Goal: Task Accomplishment & Management: Manage account settings

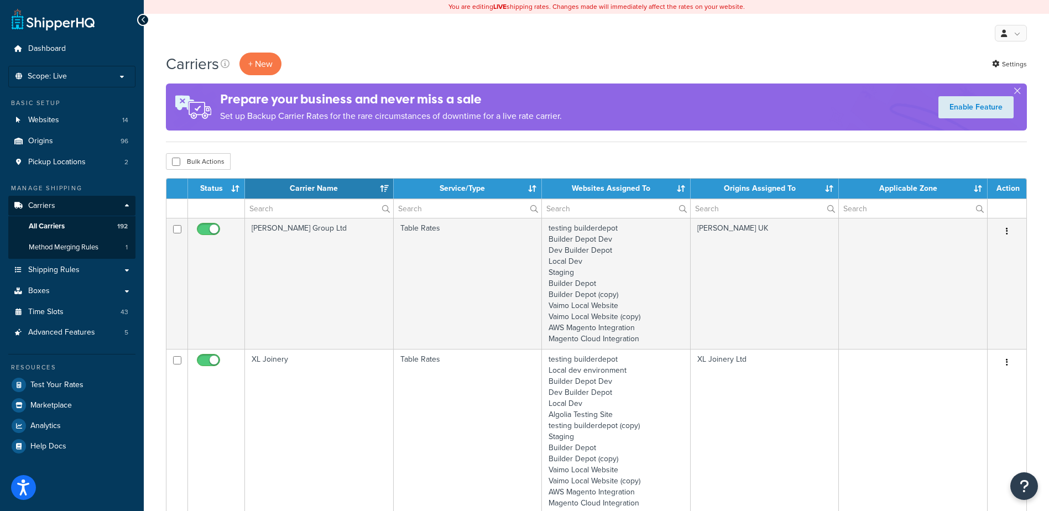
select select "15"
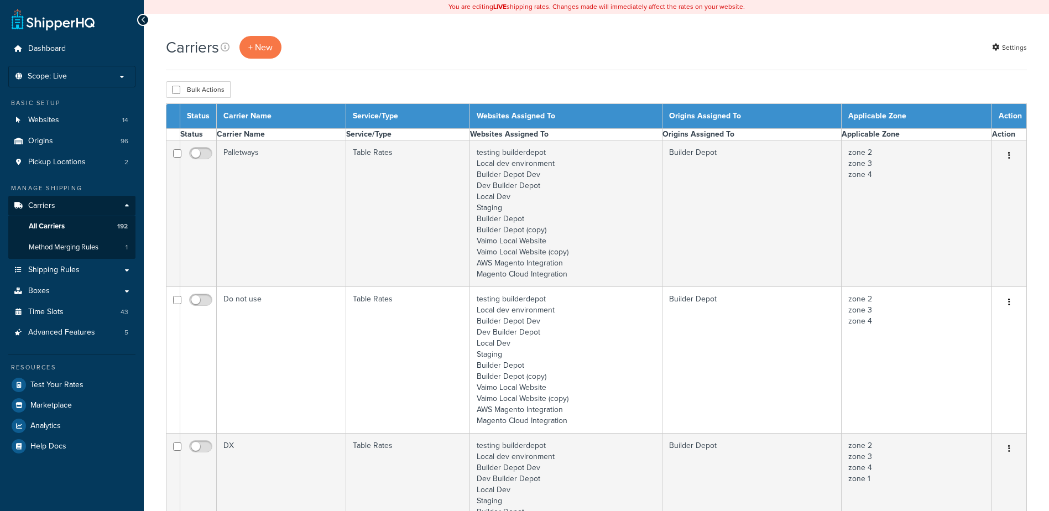
select select "15"
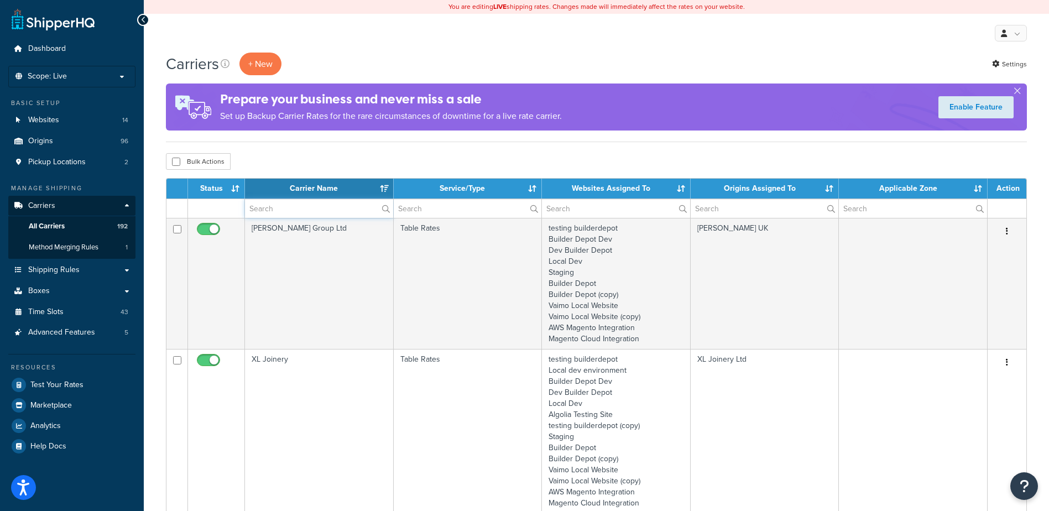
click at [264, 209] on input "text" at bounding box center [319, 208] width 148 height 19
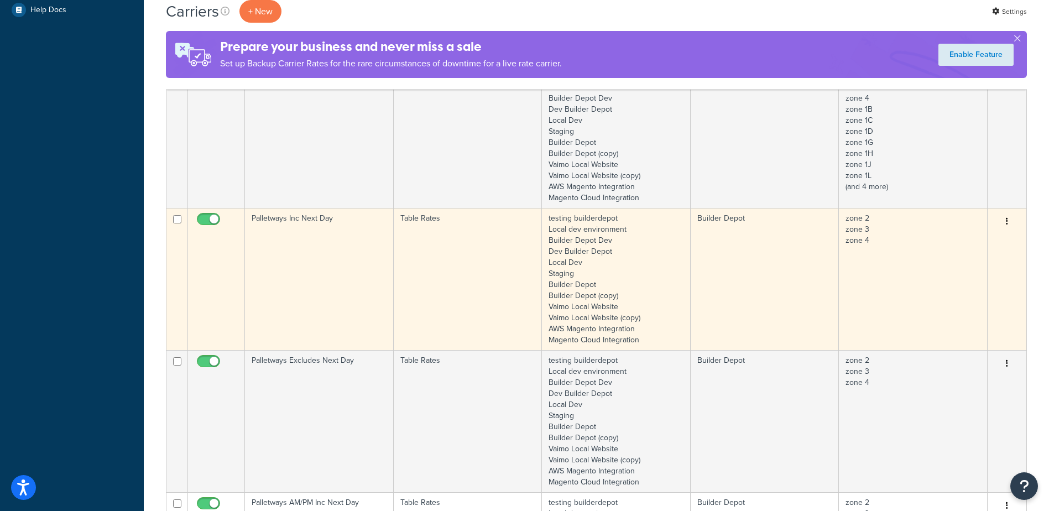
scroll to position [443, 0]
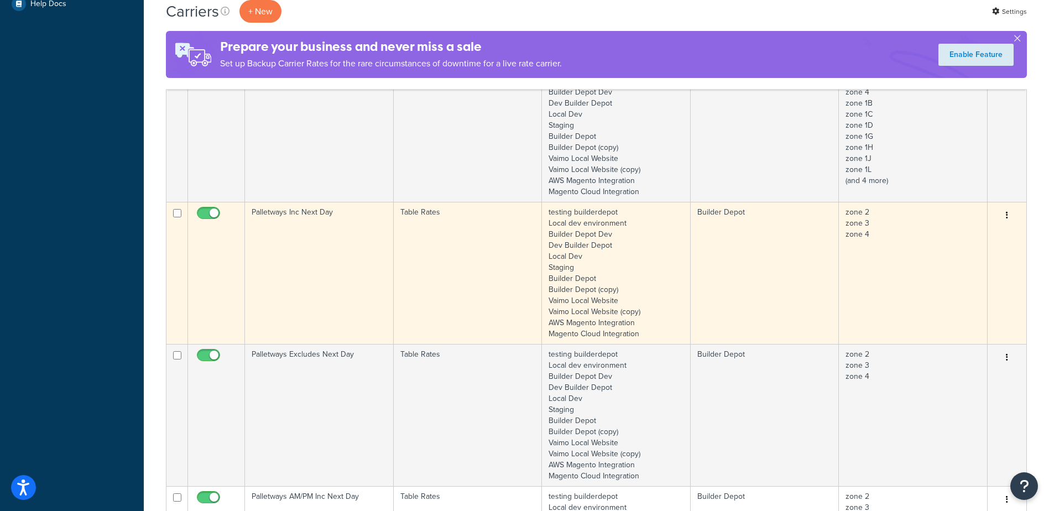
type input "PALLETWAYS"
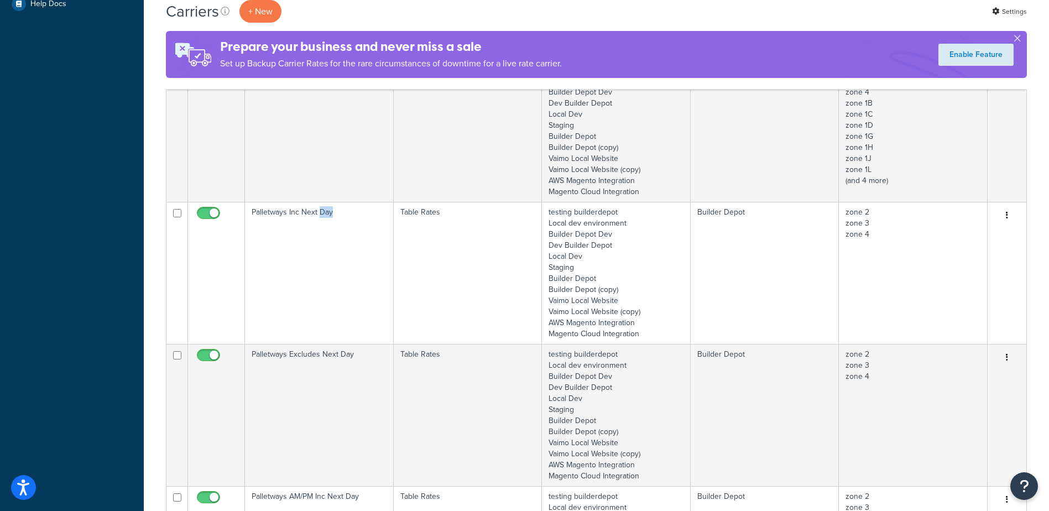
click at [321, 259] on td "Palletways Inc Next Day" at bounding box center [319, 273] width 149 height 142
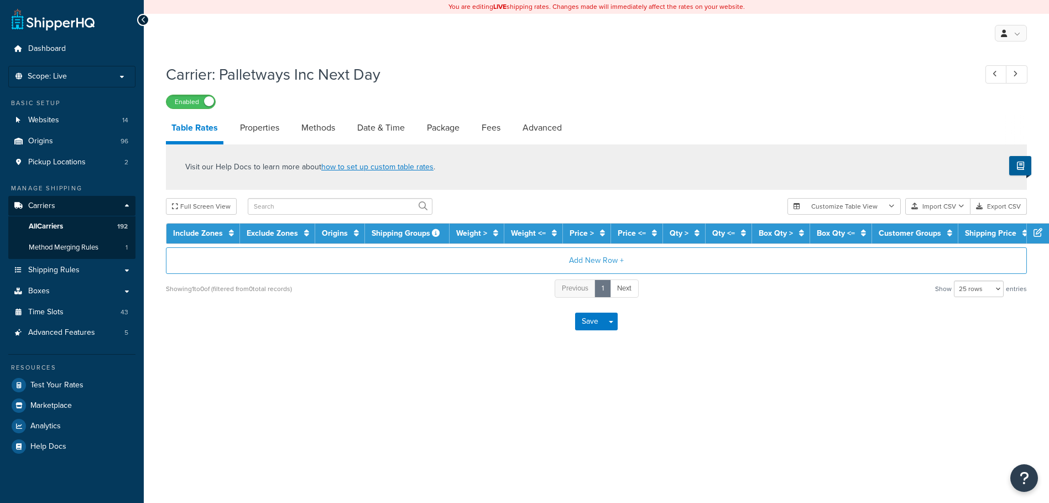
select select "25"
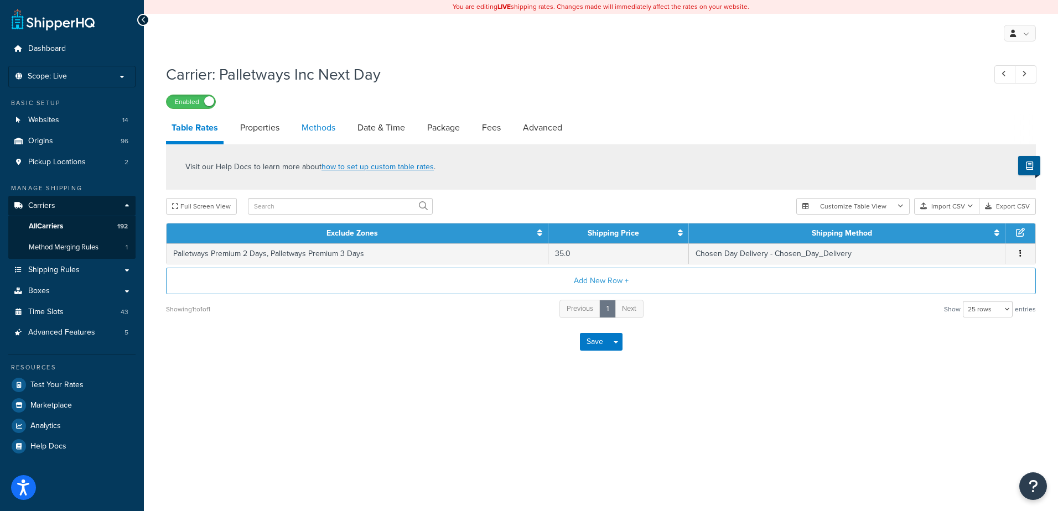
click at [322, 137] on link "Methods" at bounding box center [318, 128] width 45 height 27
select select "25"
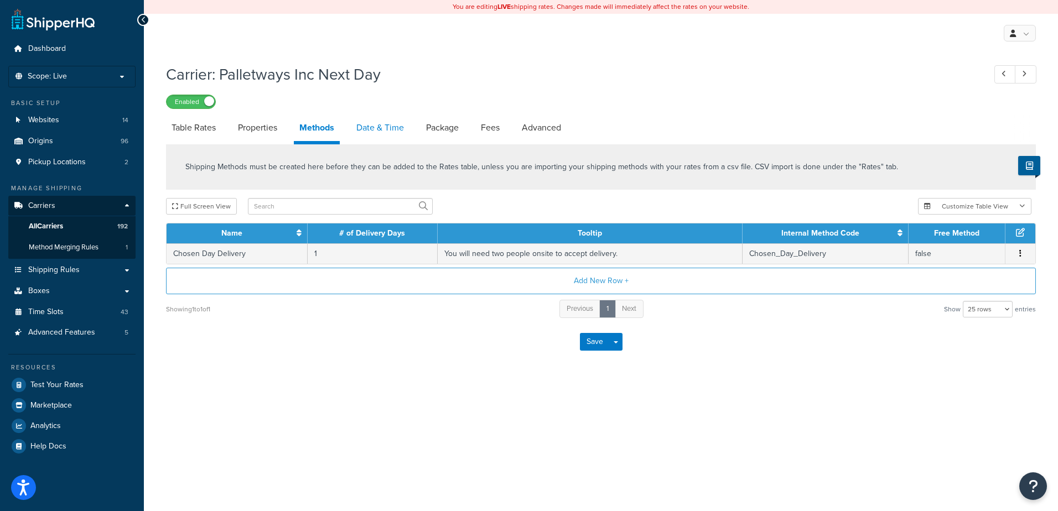
click at [380, 134] on link "Date & Time" at bounding box center [380, 128] width 59 height 27
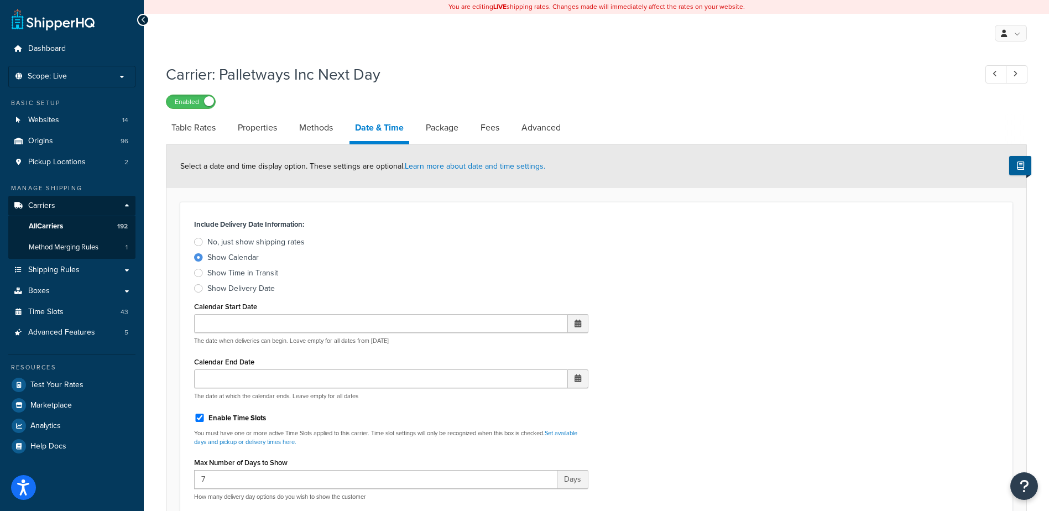
scroll to position [332, 0]
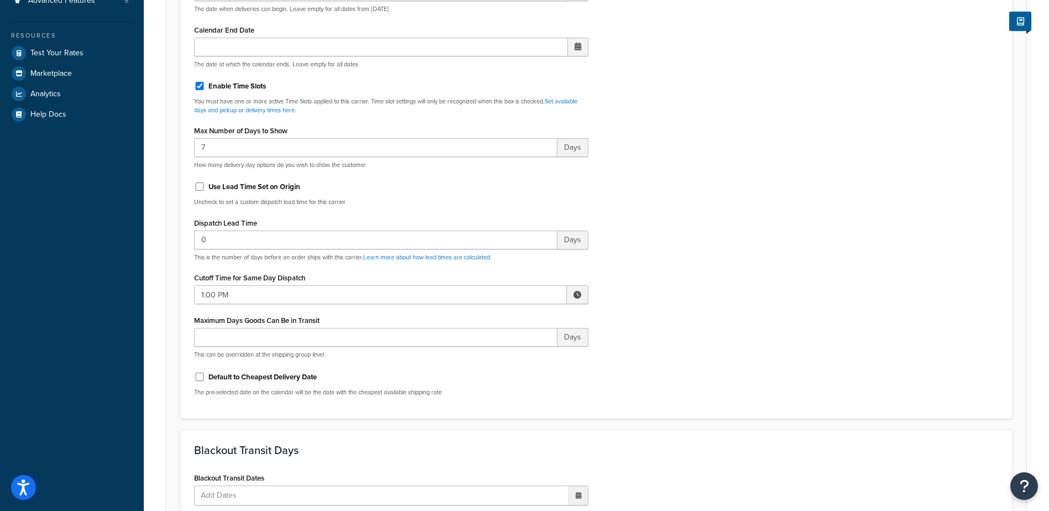
click at [579, 291] on span at bounding box center [578, 295] width 8 height 8
click at [497, 320] on span "▲" at bounding box center [496, 319] width 22 height 22
type input "2:00 PM"
click at [648, 284] on div "Include Delivery Date Information: No, just show shipping rates Show Calendar S…" at bounding box center [596, 144] width 821 height 521
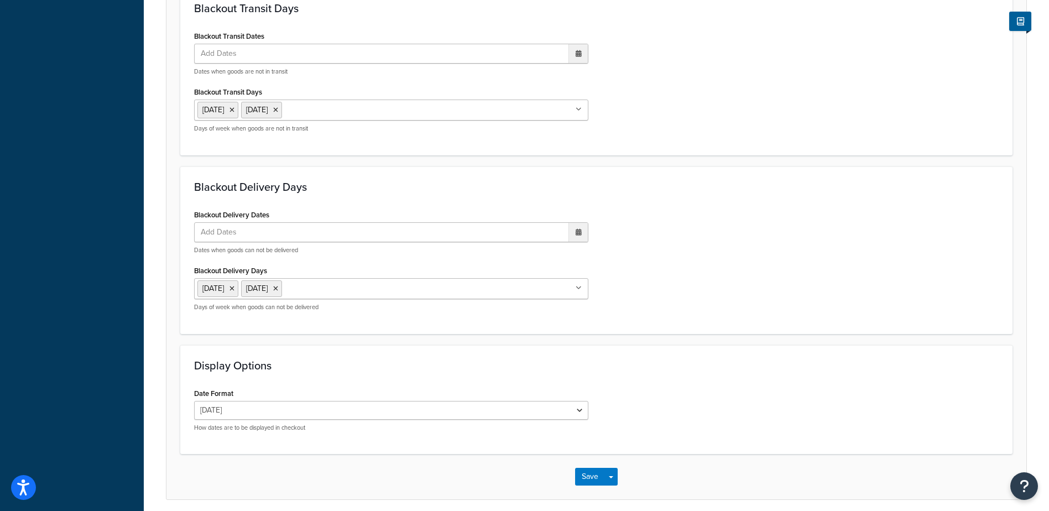
scroll to position [818, 0]
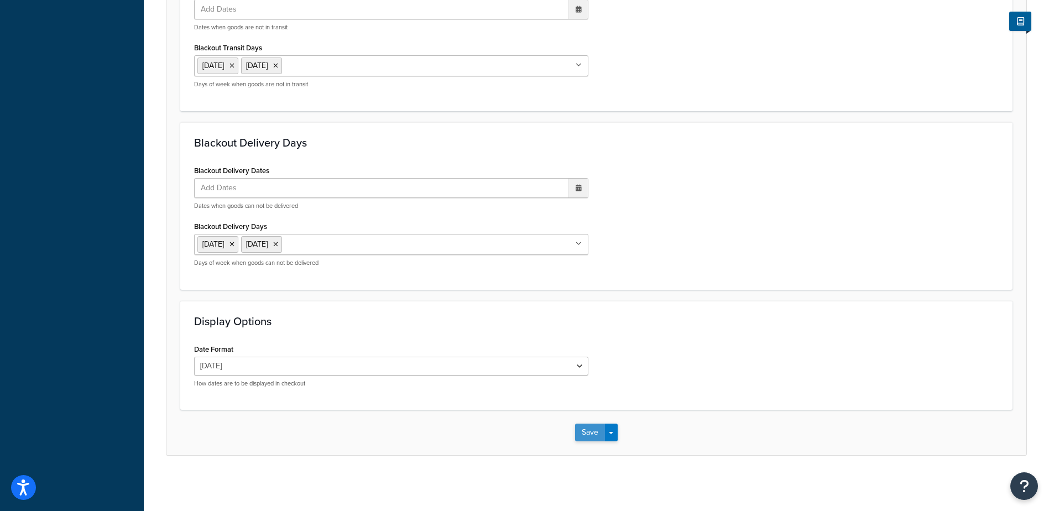
click at [586, 435] on button "Save" at bounding box center [590, 433] width 30 height 18
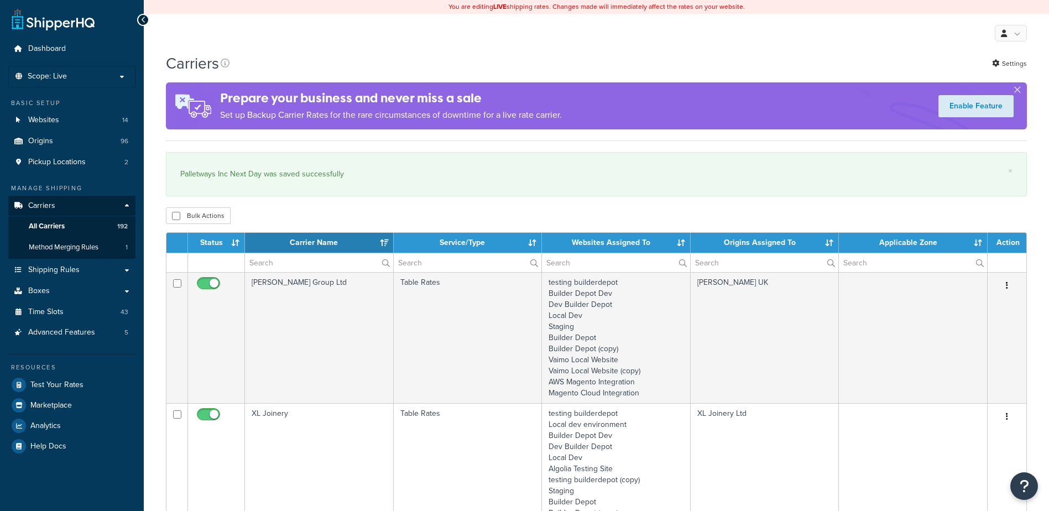
select select "15"
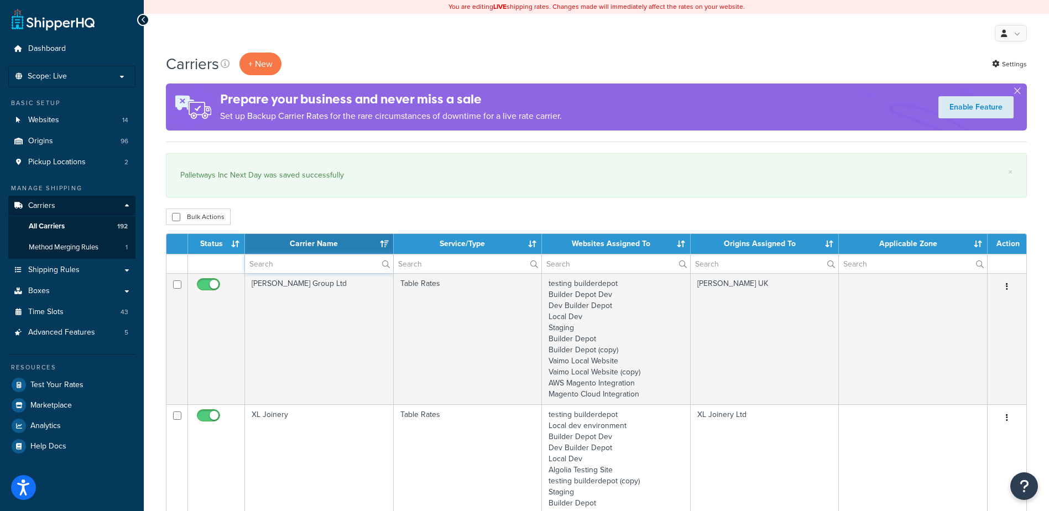
click at [289, 267] on input "text" at bounding box center [319, 263] width 148 height 19
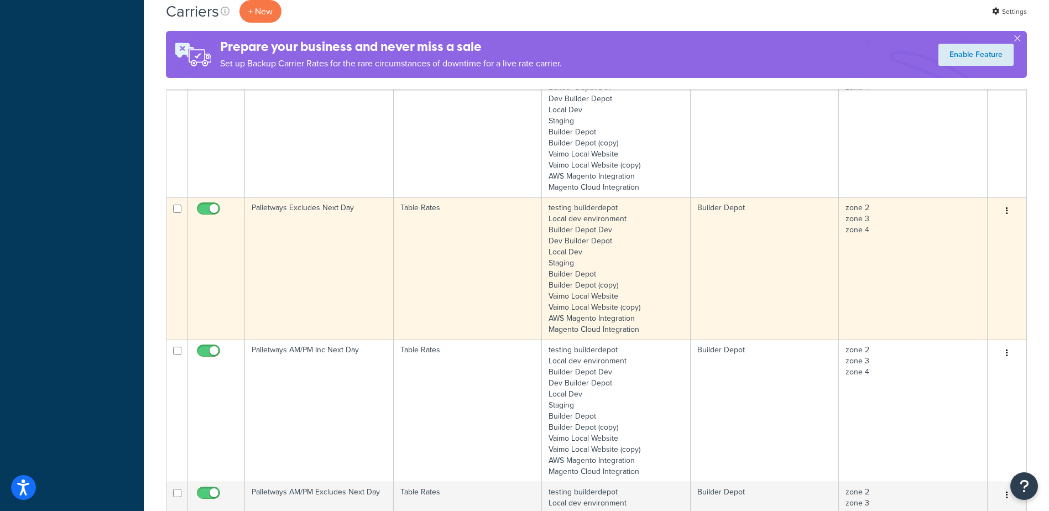
scroll to position [664, 0]
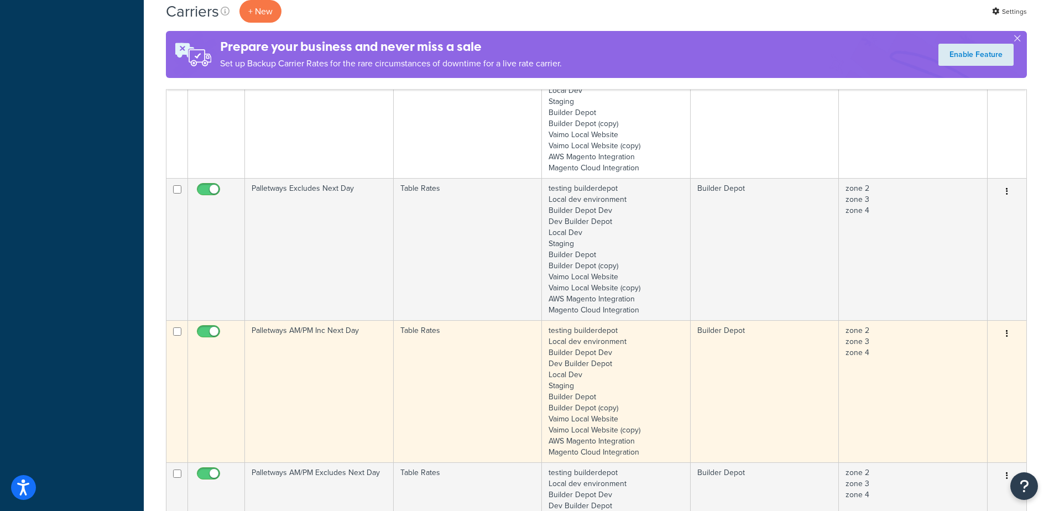
type input "PALLETWAYS"
click at [298, 372] on td "Palletways AM/PM Inc Next Day" at bounding box center [319, 391] width 149 height 142
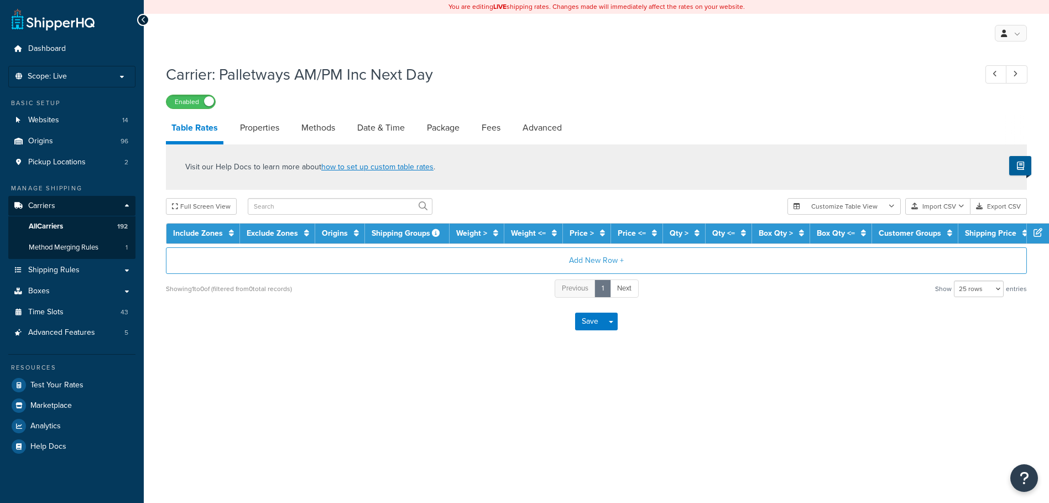
select select "25"
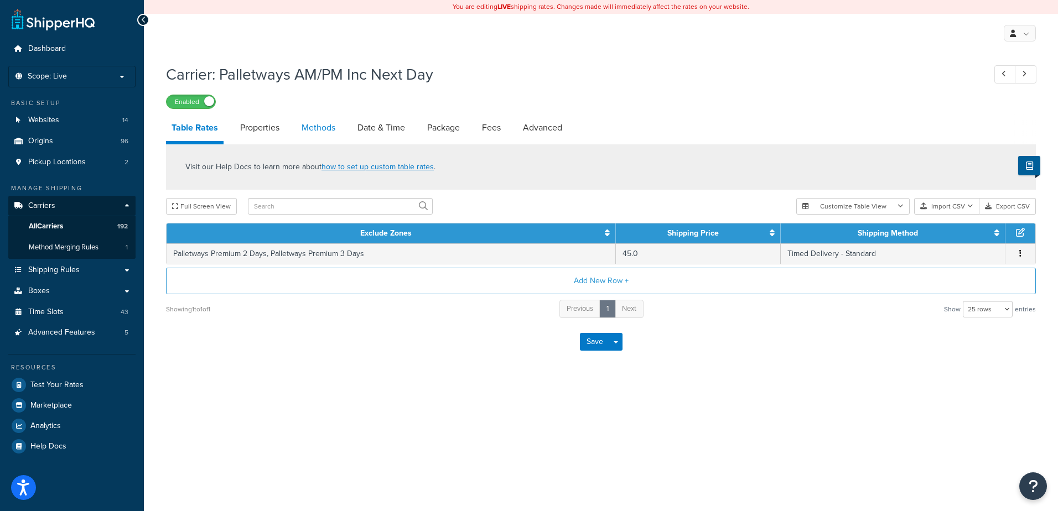
click at [325, 128] on link "Methods" at bounding box center [318, 128] width 45 height 27
select select "25"
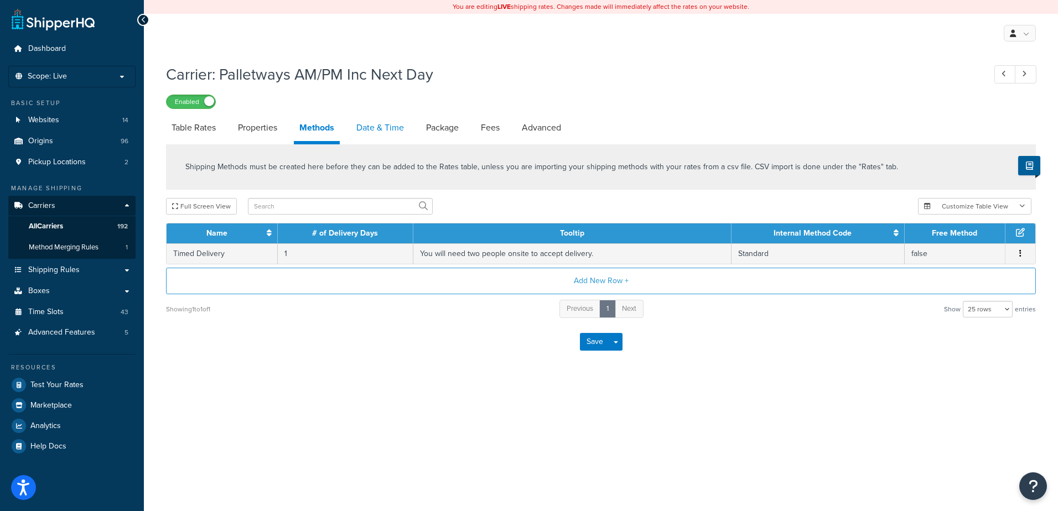
click at [381, 127] on link "Date & Time" at bounding box center [380, 128] width 59 height 27
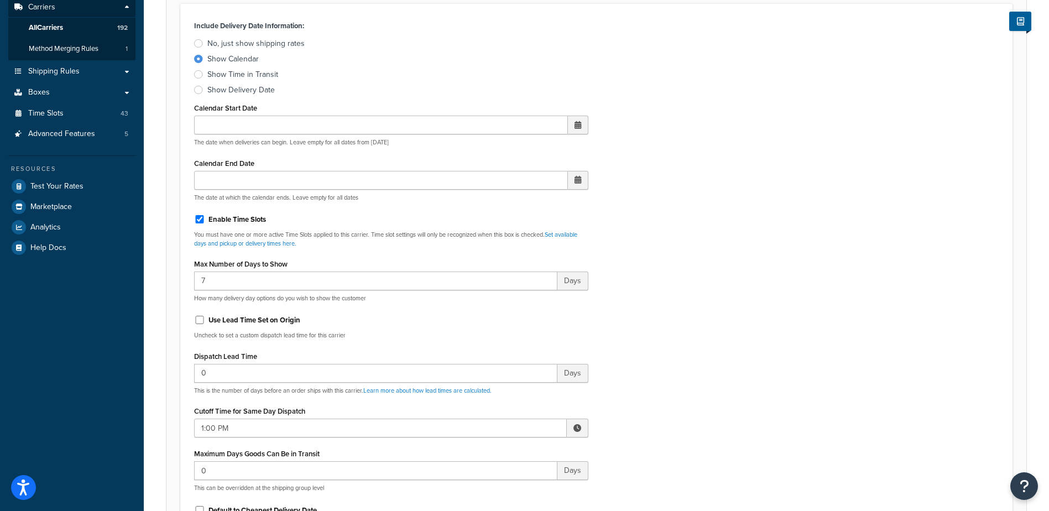
scroll to position [221, 0]
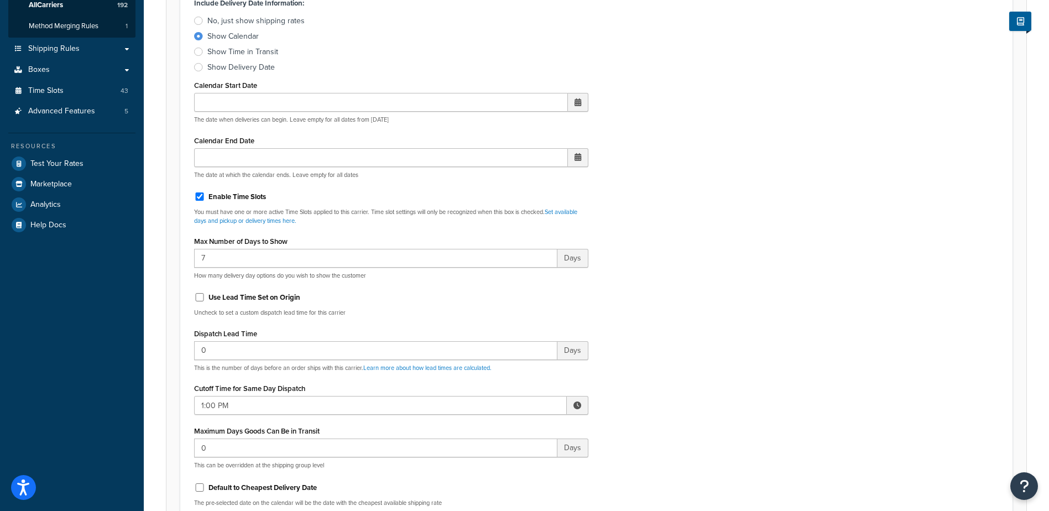
click at [572, 402] on span at bounding box center [578, 405] width 22 height 19
click at [493, 428] on span "▲" at bounding box center [496, 430] width 22 height 22
type input "2:00 PM"
click at [649, 347] on div "Include Delivery Date Information: No, just show shipping rates Show Calendar S…" at bounding box center [596, 255] width 821 height 521
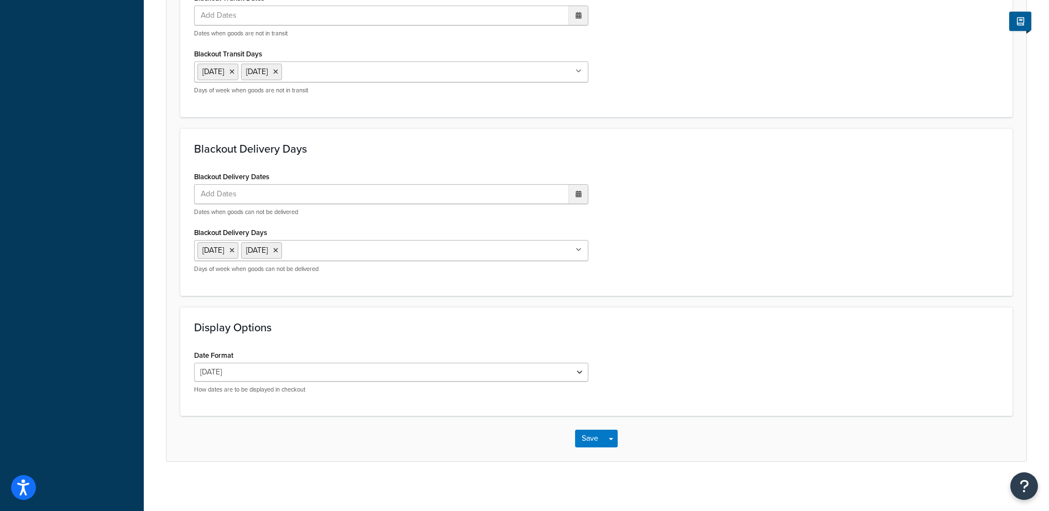
scroll to position [818, 0]
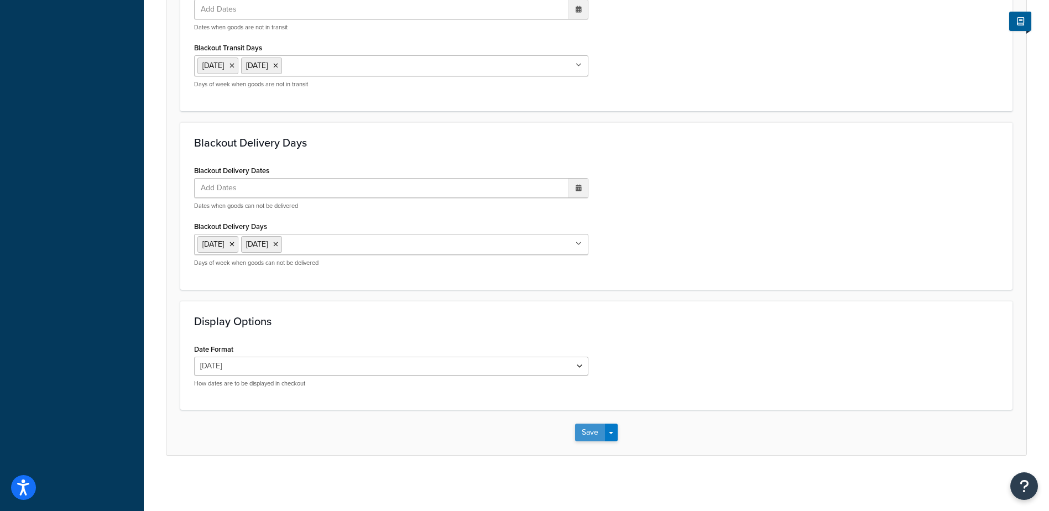
click at [595, 436] on button "Save" at bounding box center [590, 433] width 30 height 18
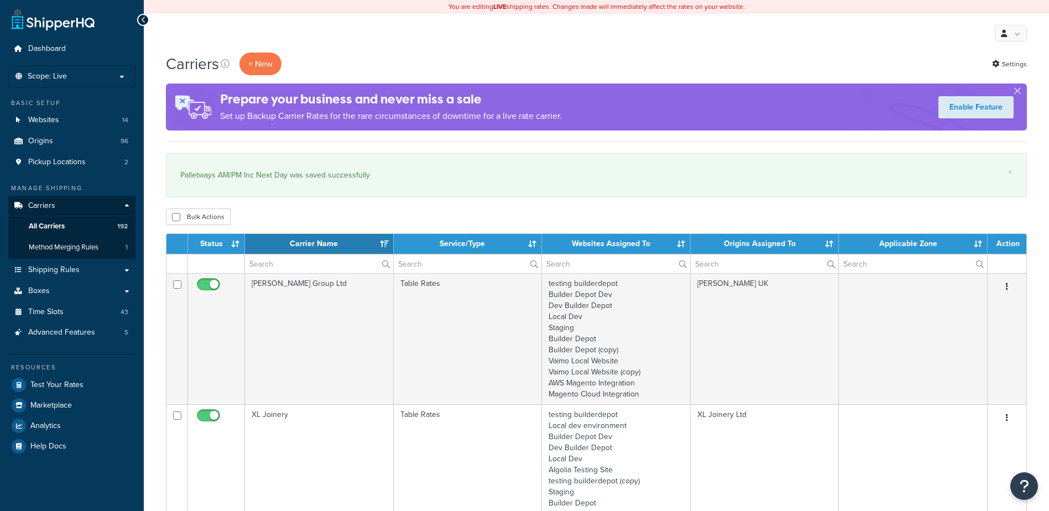
select select "15"
click at [281, 255] on input "text" at bounding box center [319, 263] width 148 height 19
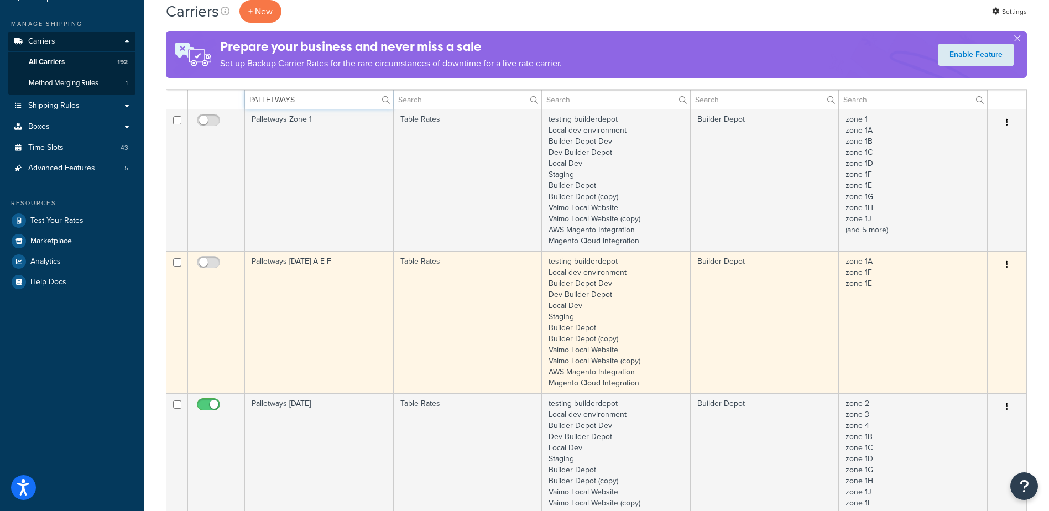
scroll to position [111, 0]
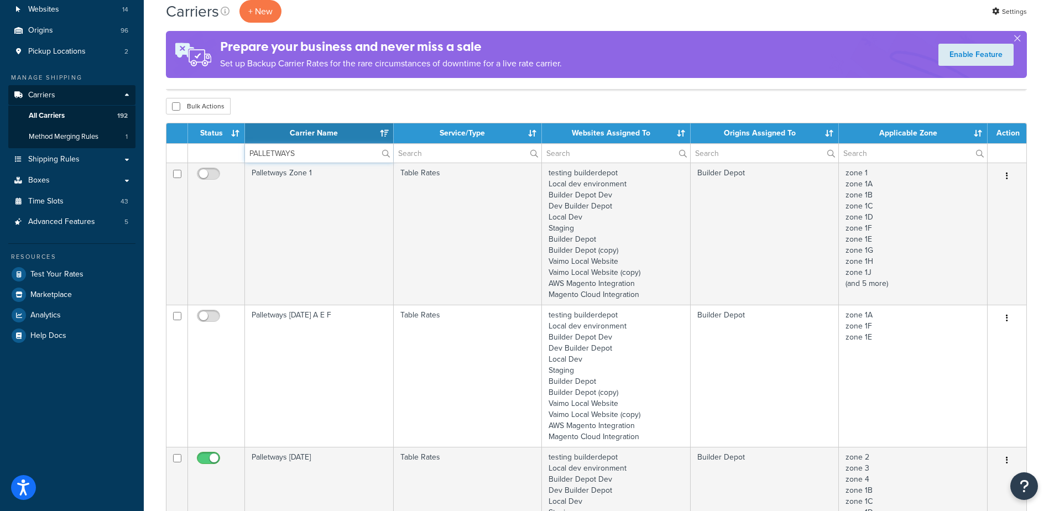
type input "PALLETWAYS"
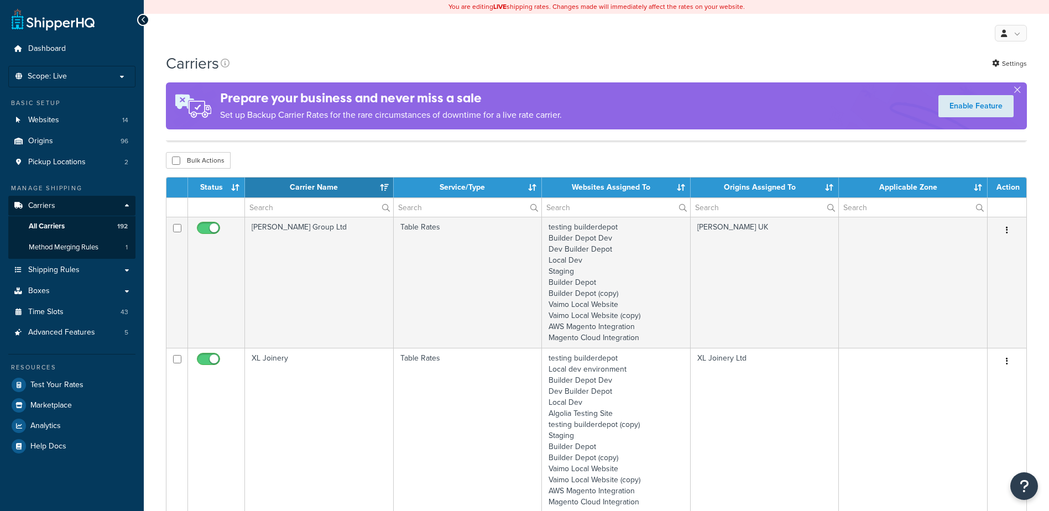
select select "15"
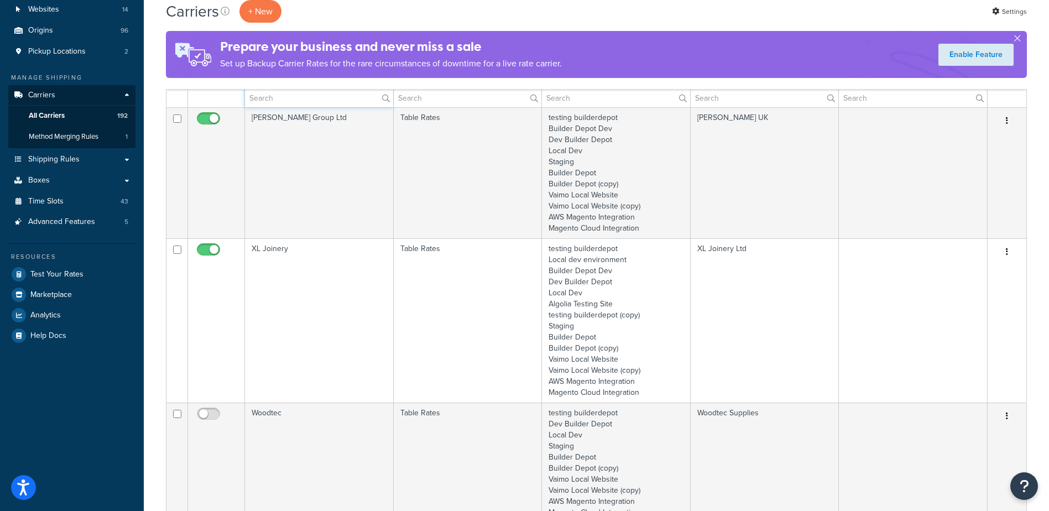
click at [275, 105] on input "text" at bounding box center [319, 98] width 148 height 19
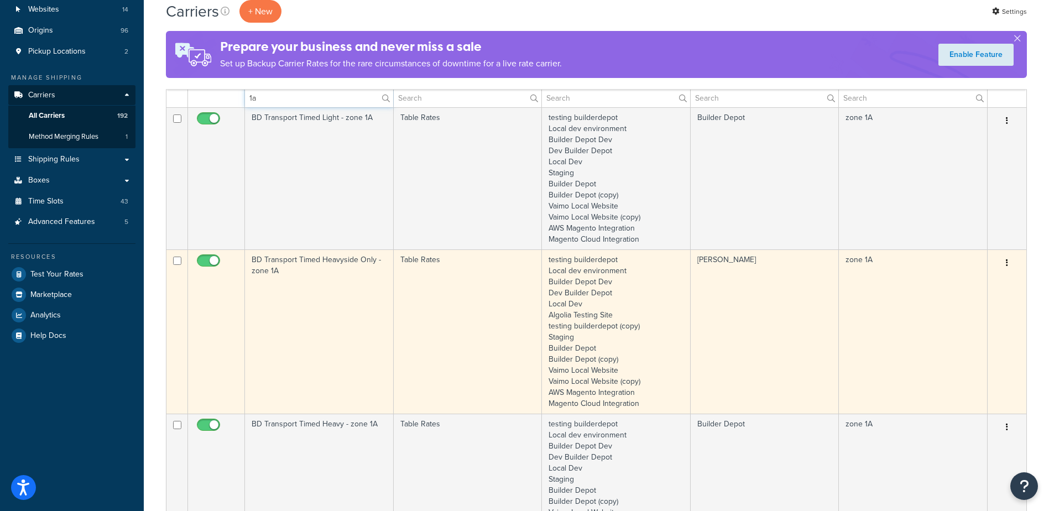
type input "1a"
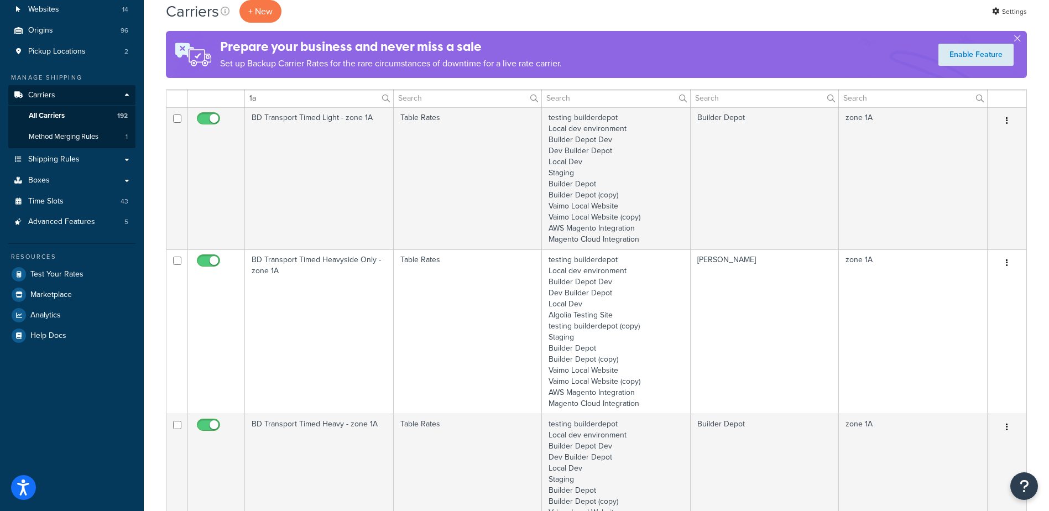
click at [301, 330] on td "BD Transport Timed Heavyside Only - zone 1A" at bounding box center [319, 331] width 149 height 164
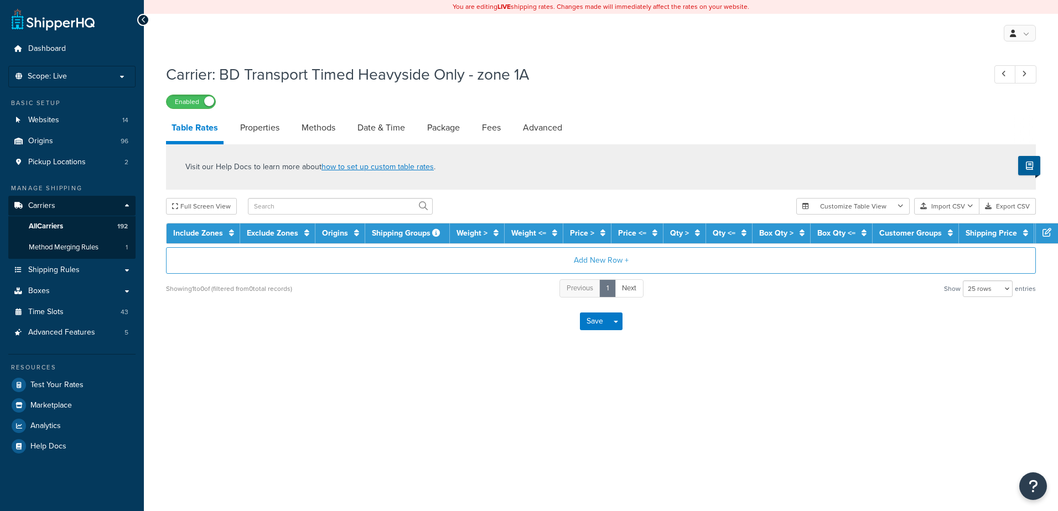
select select "25"
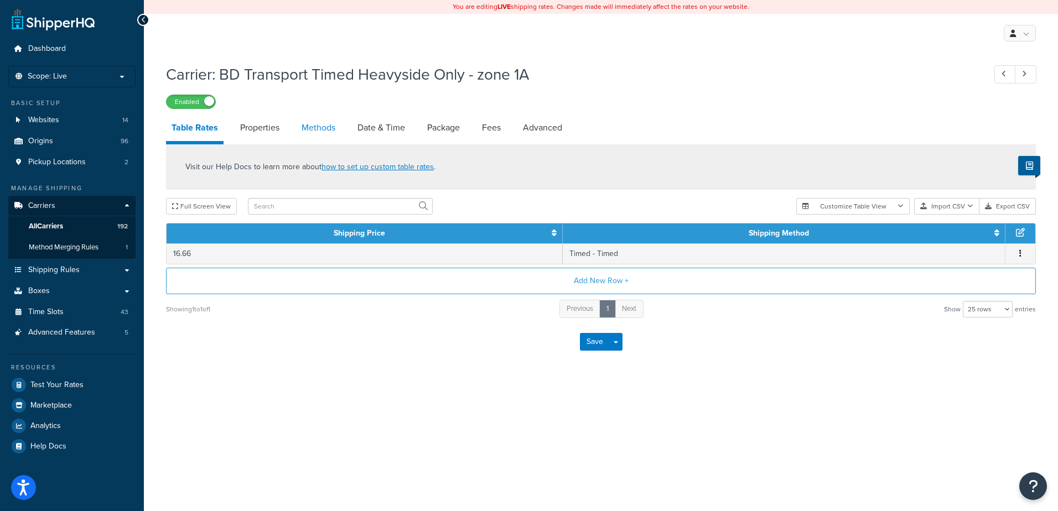
click at [306, 126] on link "Methods" at bounding box center [318, 128] width 45 height 27
select select "25"
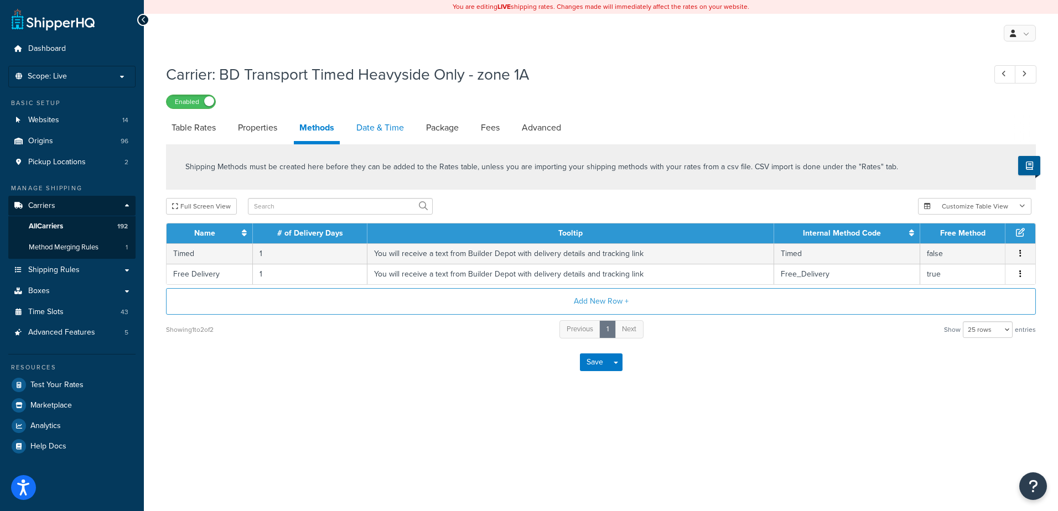
click at [368, 124] on link "Date & Time" at bounding box center [380, 128] width 59 height 27
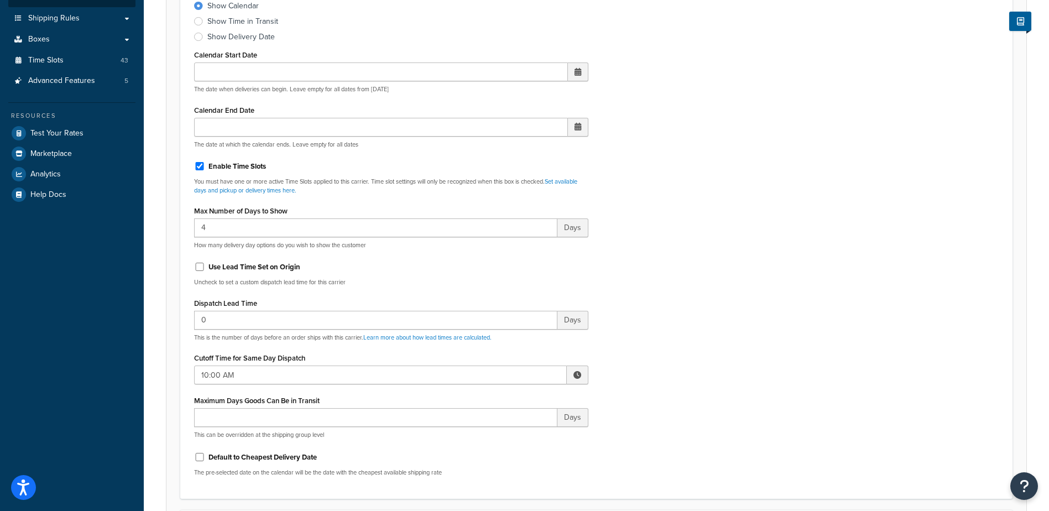
scroll to position [277, 0]
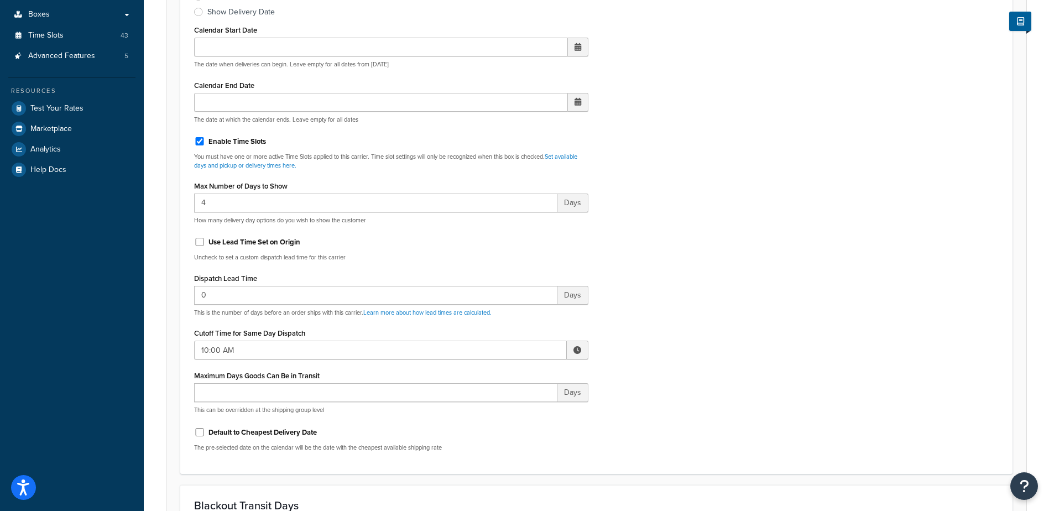
click at [577, 352] on span at bounding box center [578, 350] width 8 height 8
click at [540, 376] on span "▲" at bounding box center [543, 374] width 22 height 22
type input "10:00 PM"
click at [664, 345] on div "Include Delivery Date Information: No, just show shipping rates Show Calendar S…" at bounding box center [596, 200] width 821 height 521
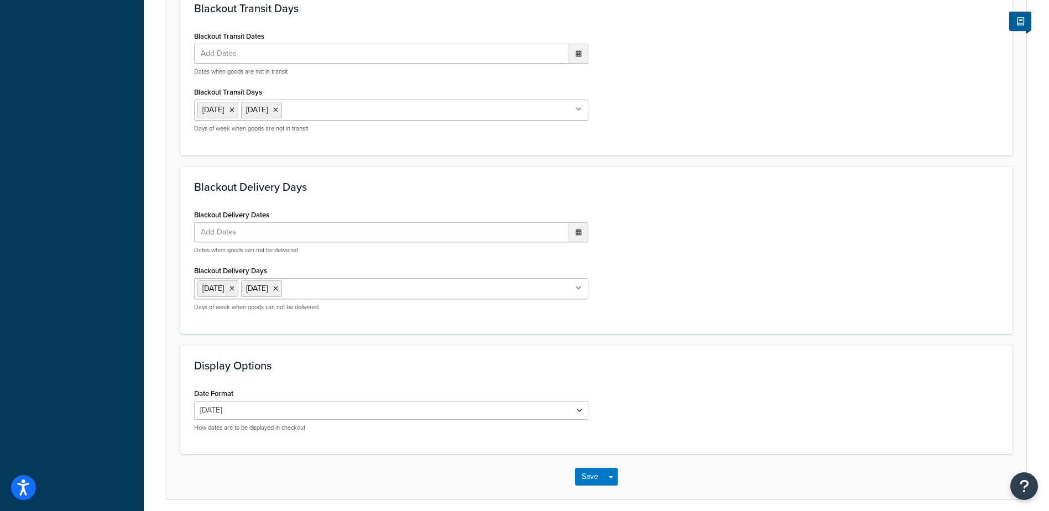
scroll to position [818, 0]
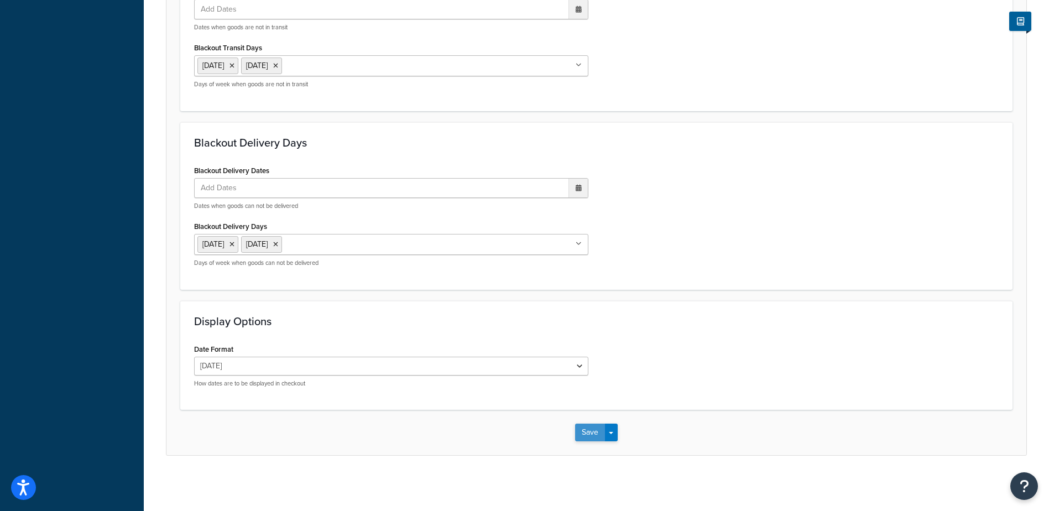
click at [583, 433] on button "Save" at bounding box center [590, 433] width 30 height 18
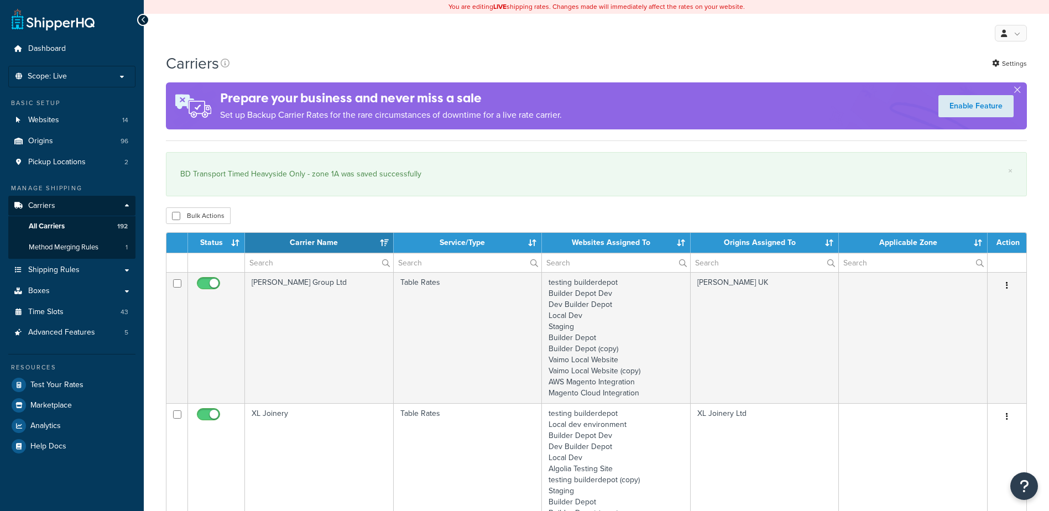
select select "15"
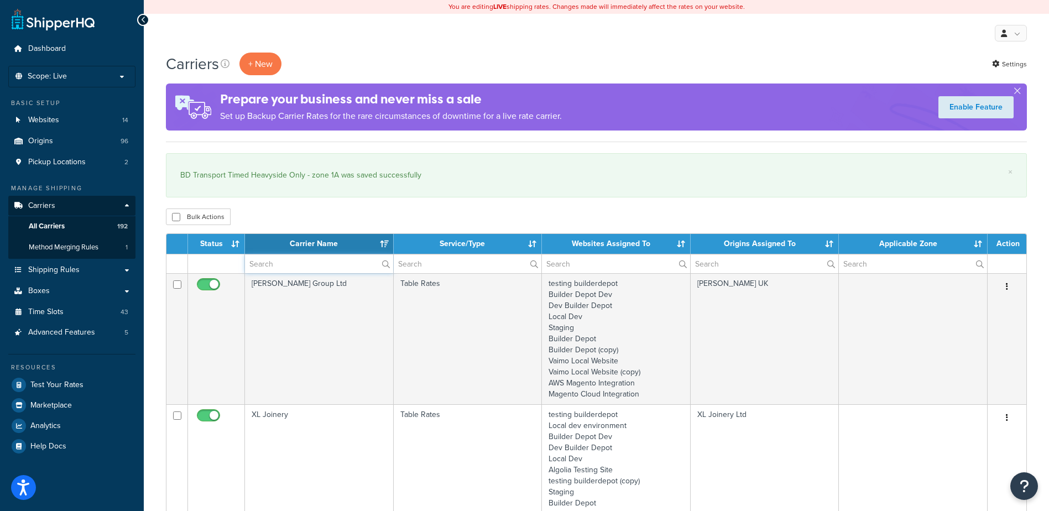
click at [301, 267] on input "text" at bounding box center [319, 263] width 148 height 19
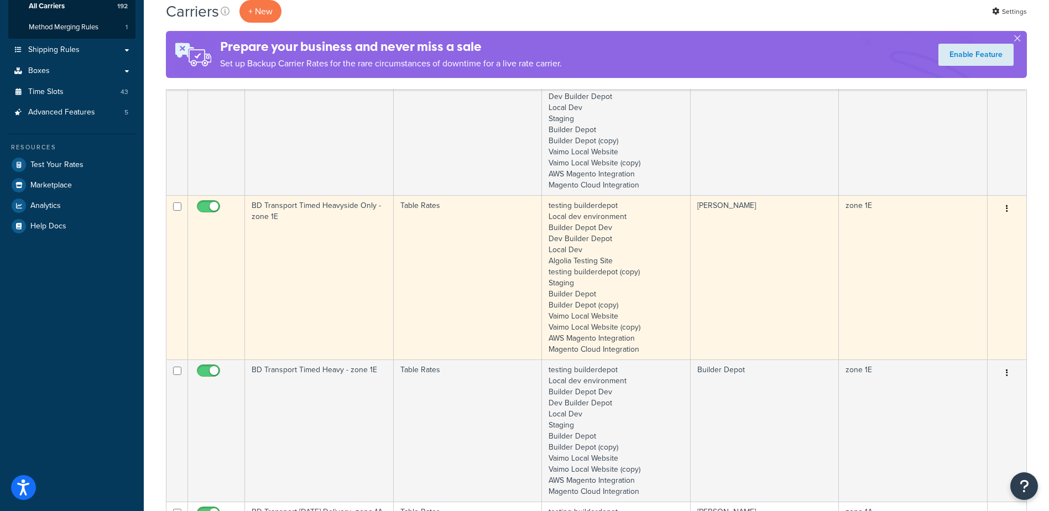
scroll to position [221, 0]
type input "1e"
click at [308, 243] on td "BD Transport Timed Heavyside Only - zone 1E" at bounding box center [319, 276] width 149 height 164
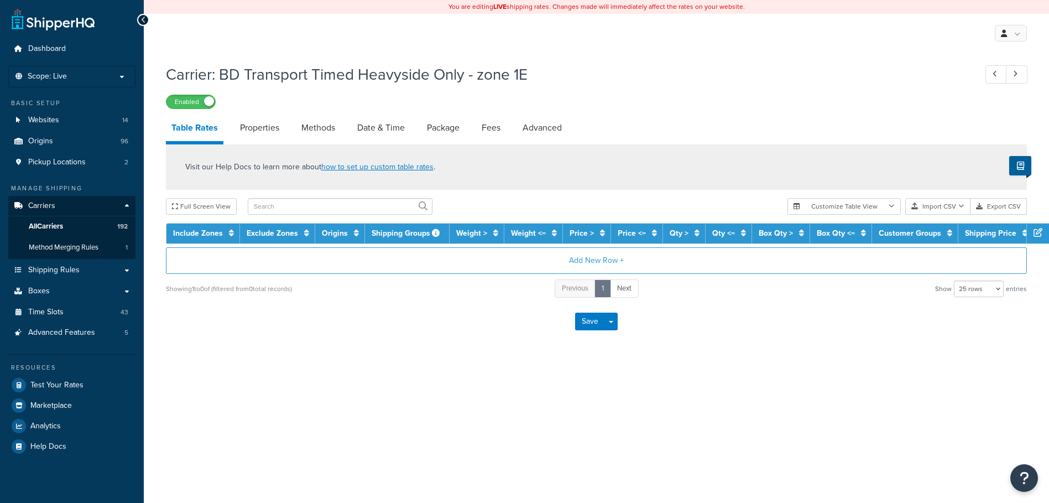
select select "25"
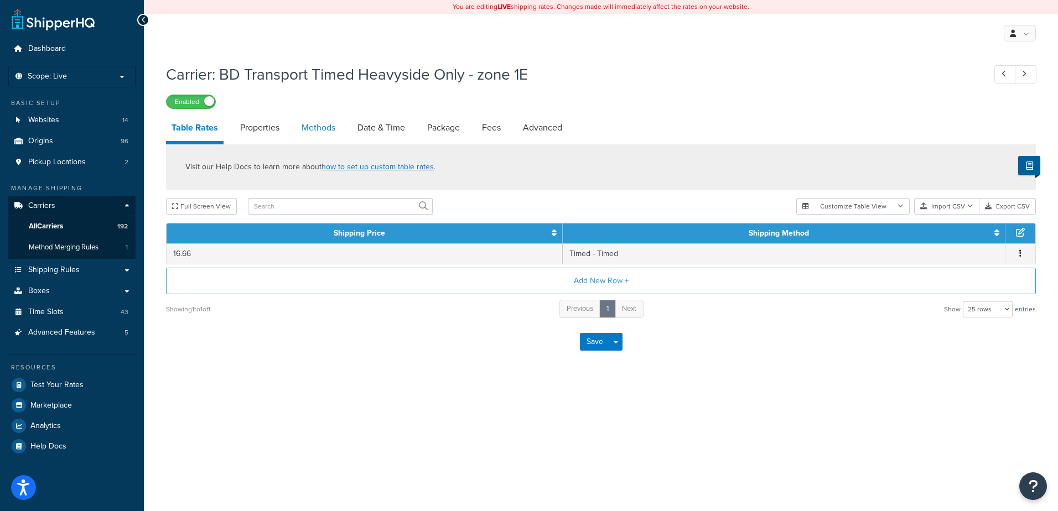
click at [338, 134] on link "Methods" at bounding box center [318, 128] width 45 height 27
select select "25"
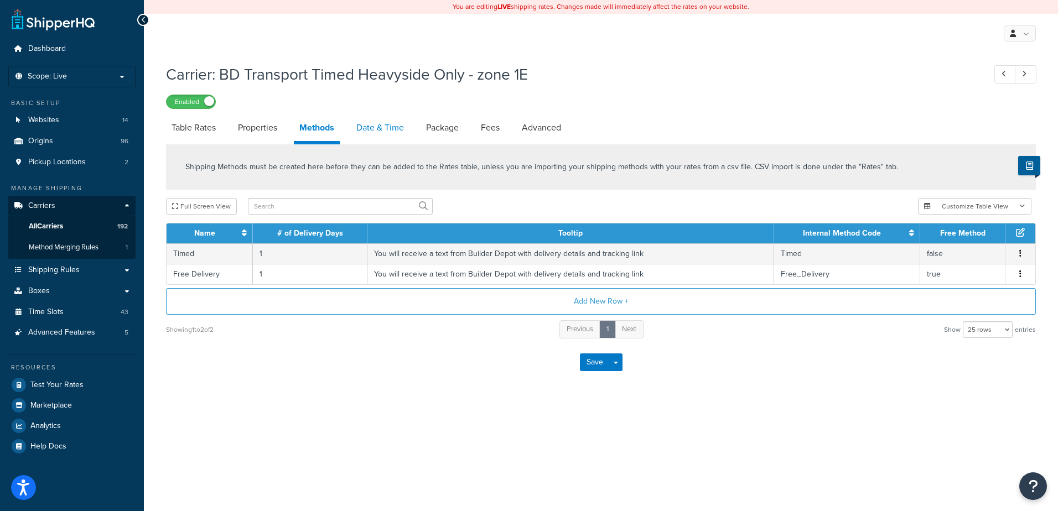
click at [370, 127] on link "Date & Time" at bounding box center [380, 128] width 59 height 27
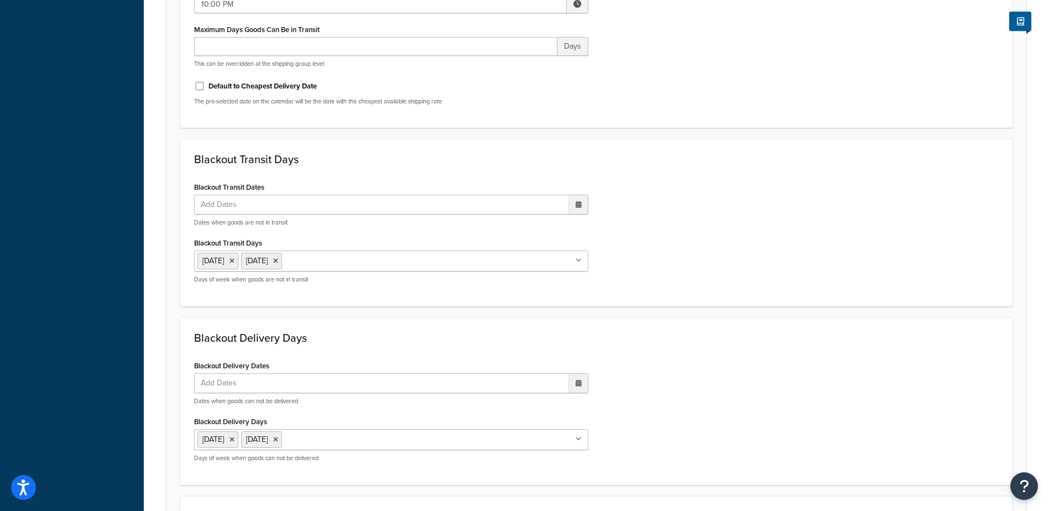
scroll to position [818, 0]
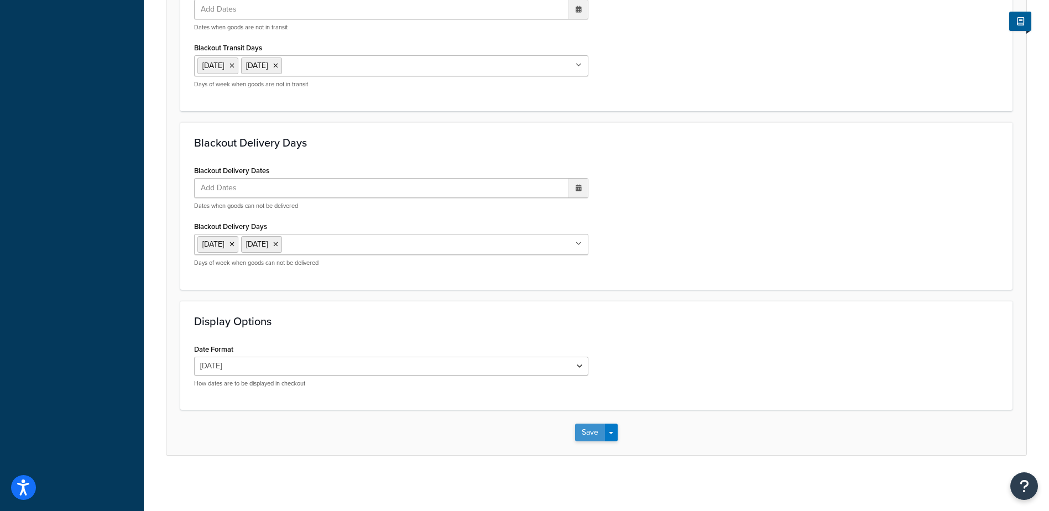
click at [587, 434] on button "Save" at bounding box center [590, 433] width 30 height 18
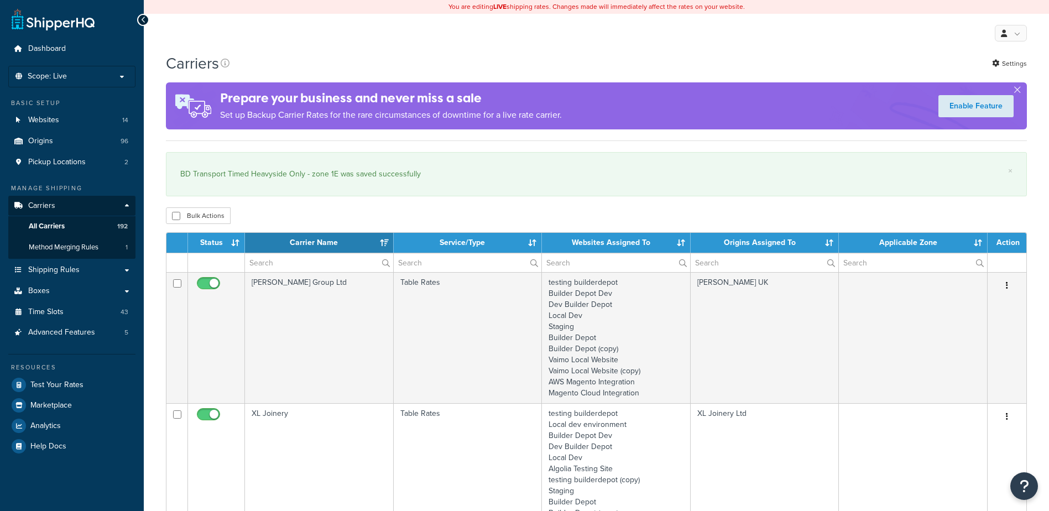
select select "15"
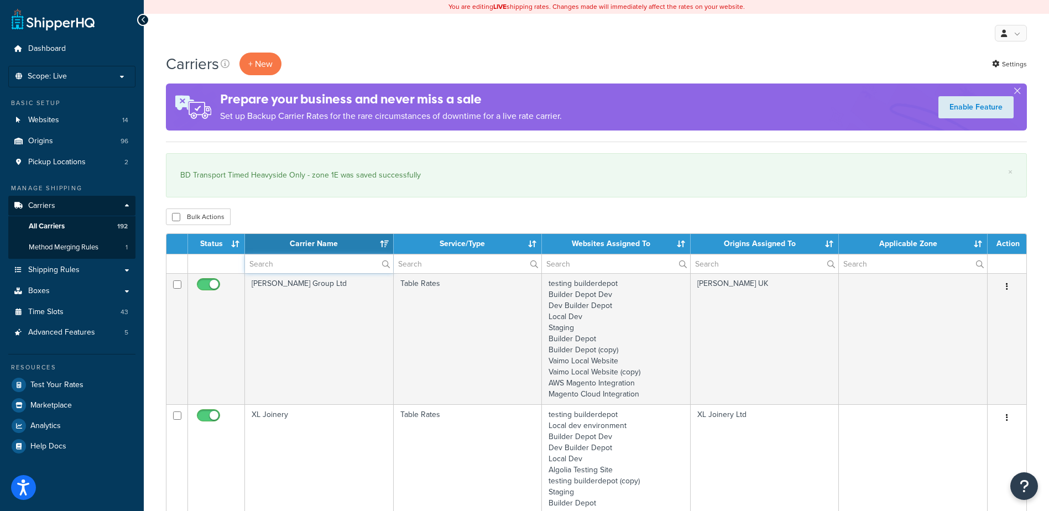
click at [264, 263] on input "text" at bounding box center [319, 263] width 148 height 19
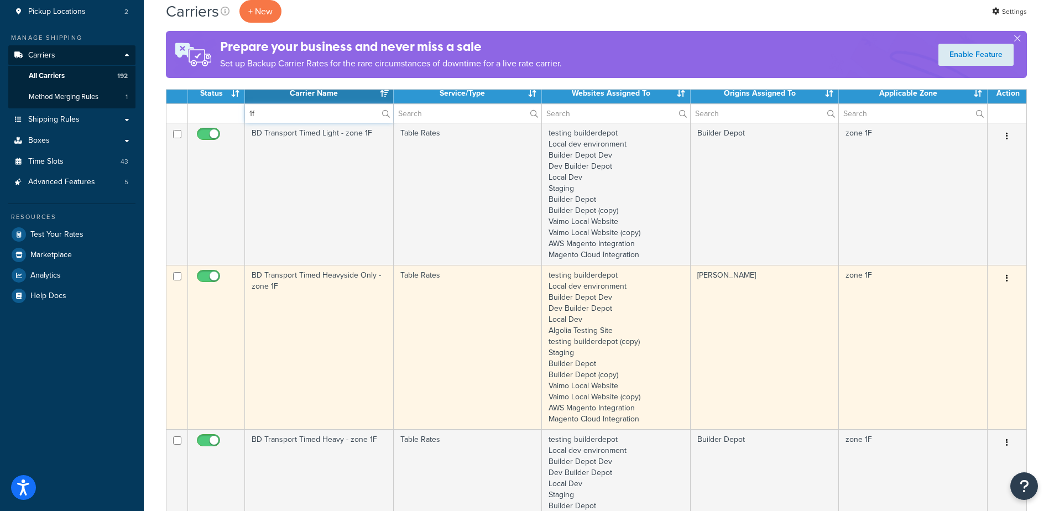
scroll to position [166, 0]
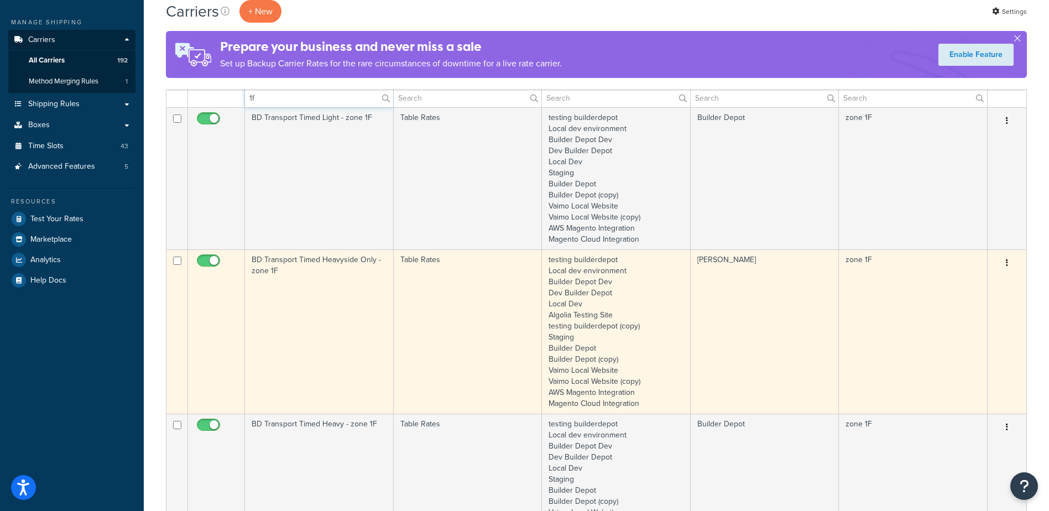
type input "1f"
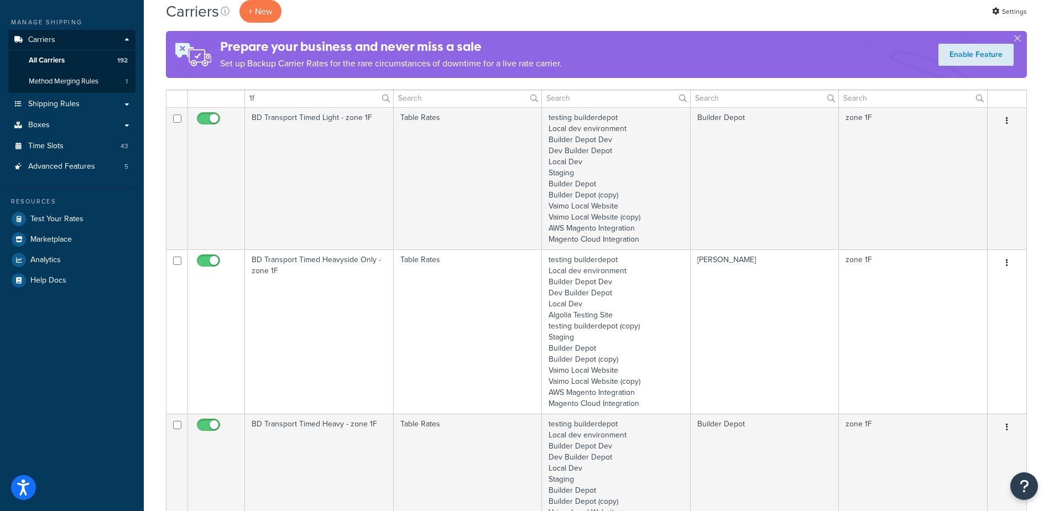
click at [329, 322] on td "BD Transport Timed Heavyside Only - zone 1F" at bounding box center [319, 331] width 149 height 164
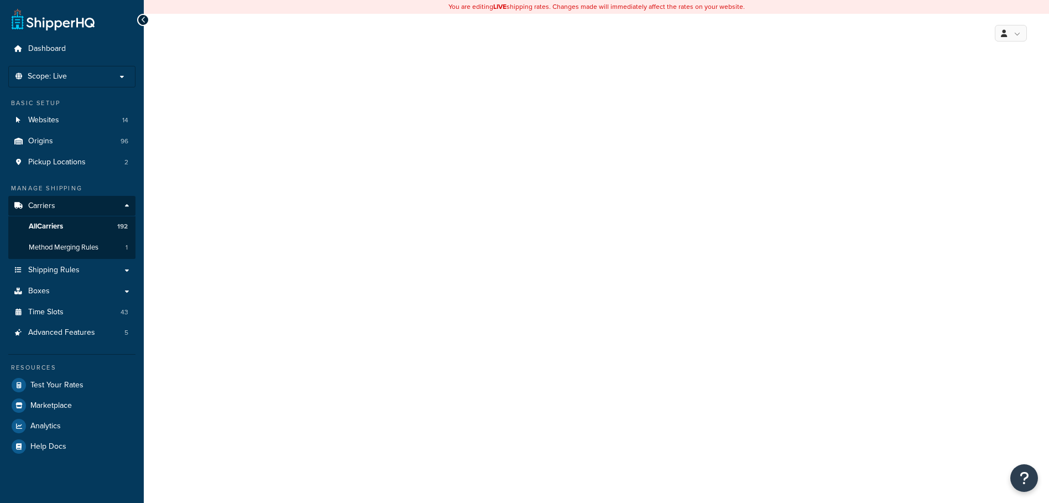
select select "25"
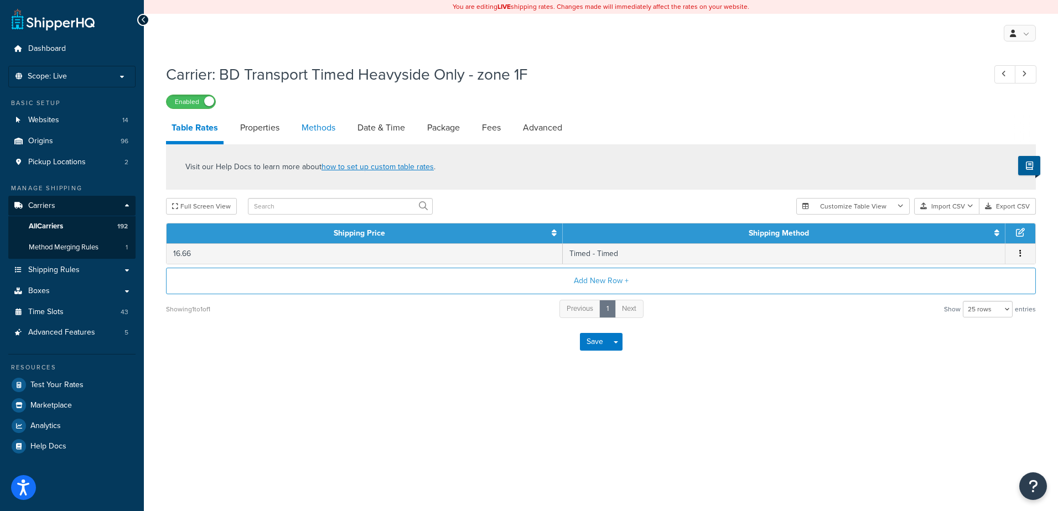
click at [315, 137] on link "Methods" at bounding box center [318, 128] width 45 height 27
select select "25"
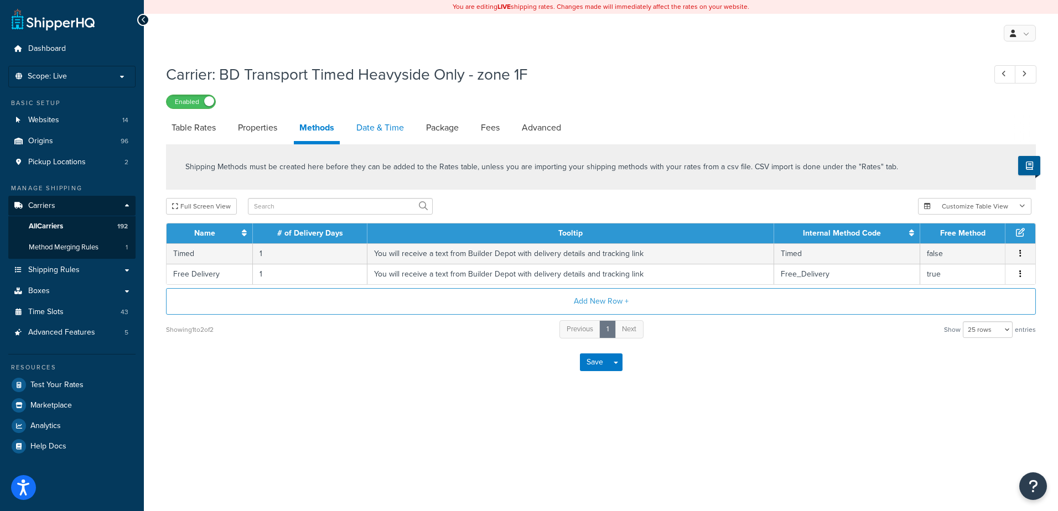
click at [382, 125] on link "Date & Time" at bounding box center [380, 128] width 59 height 27
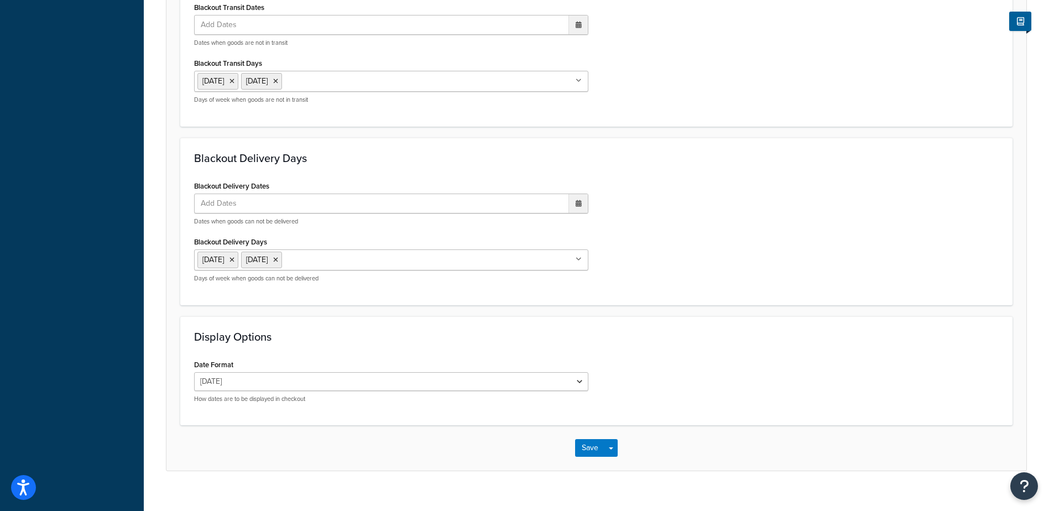
scroll to position [818, 0]
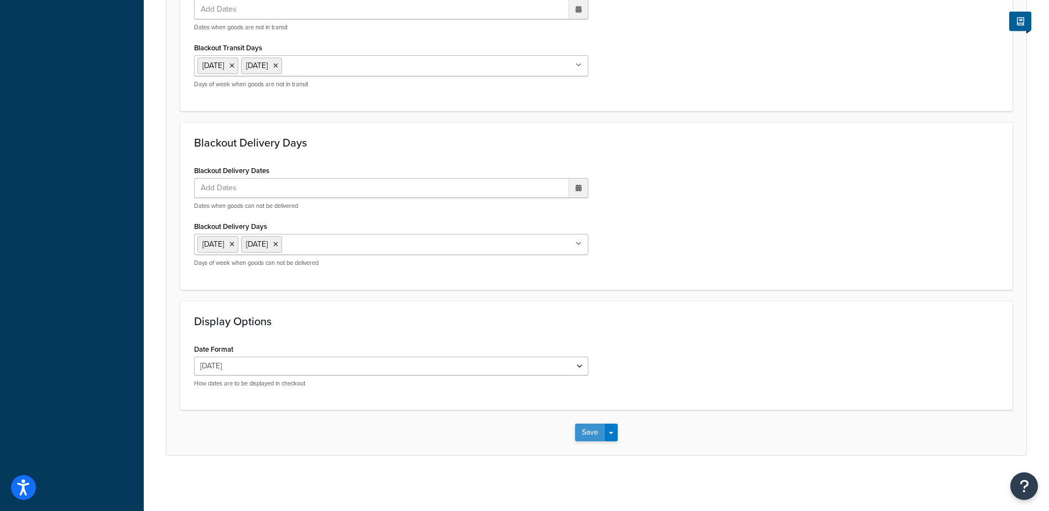
click at [584, 433] on button "Save" at bounding box center [590, 433] width 30 height 18
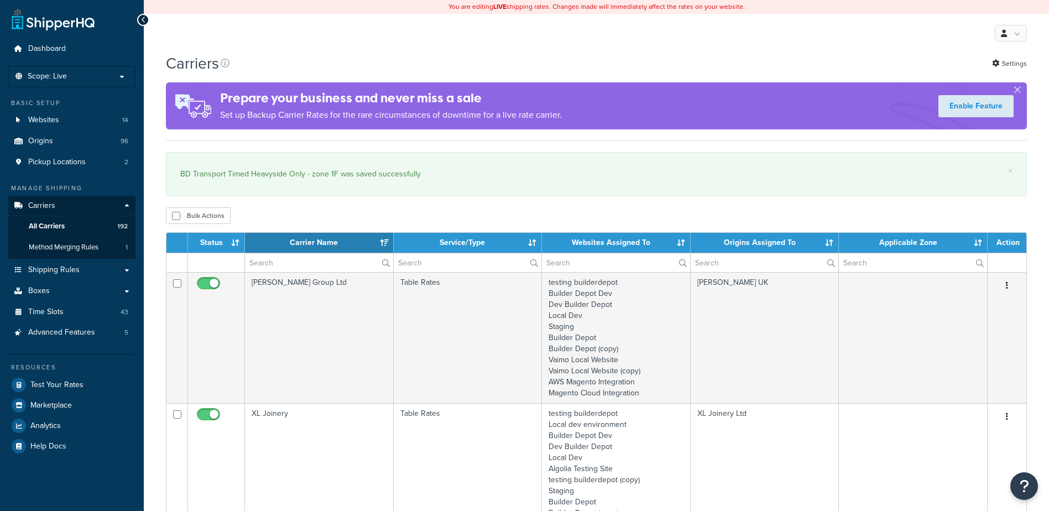
select select "15"
